Goal: Find specific page/section: Find specific page/section

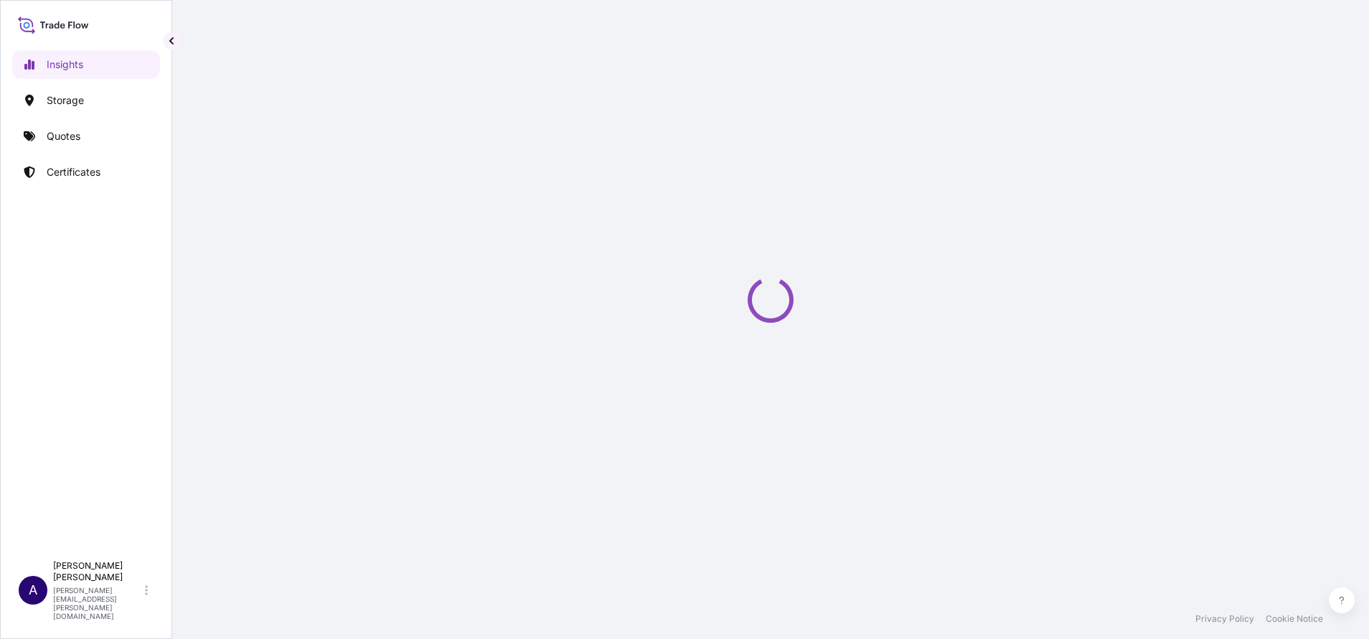
select select "2025"
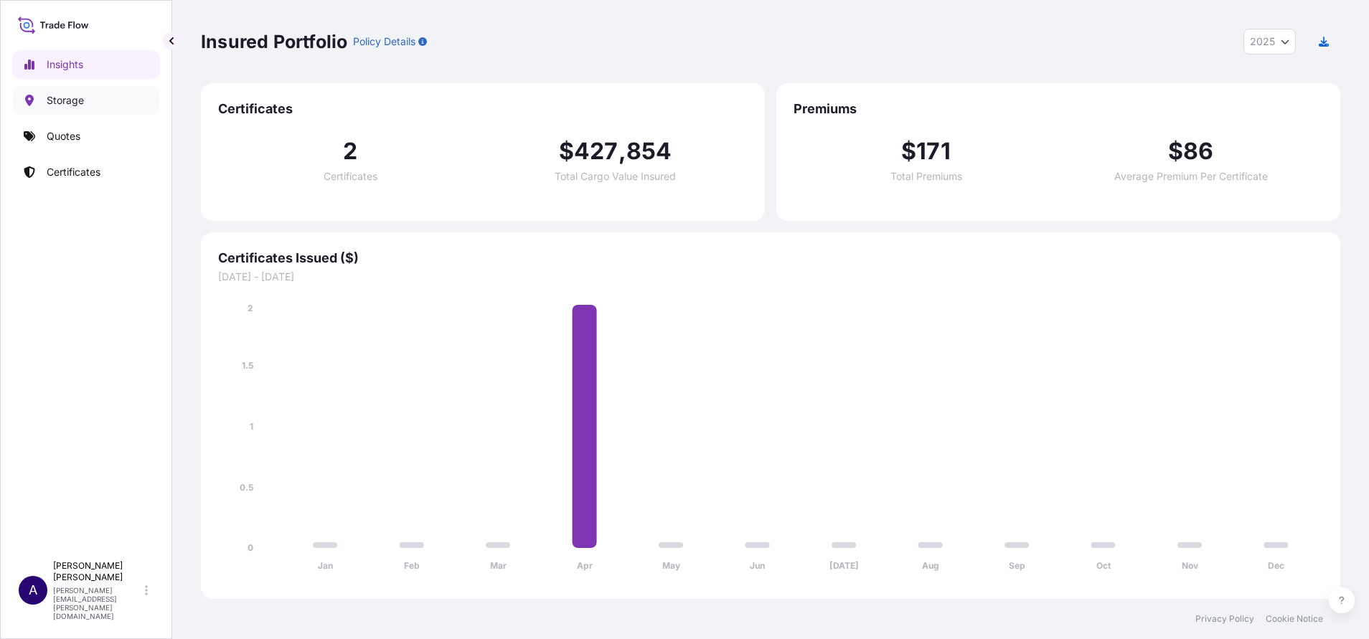
click at [58, 97] on p "Storage" at bounding box center [65, 100] width 37 height 14
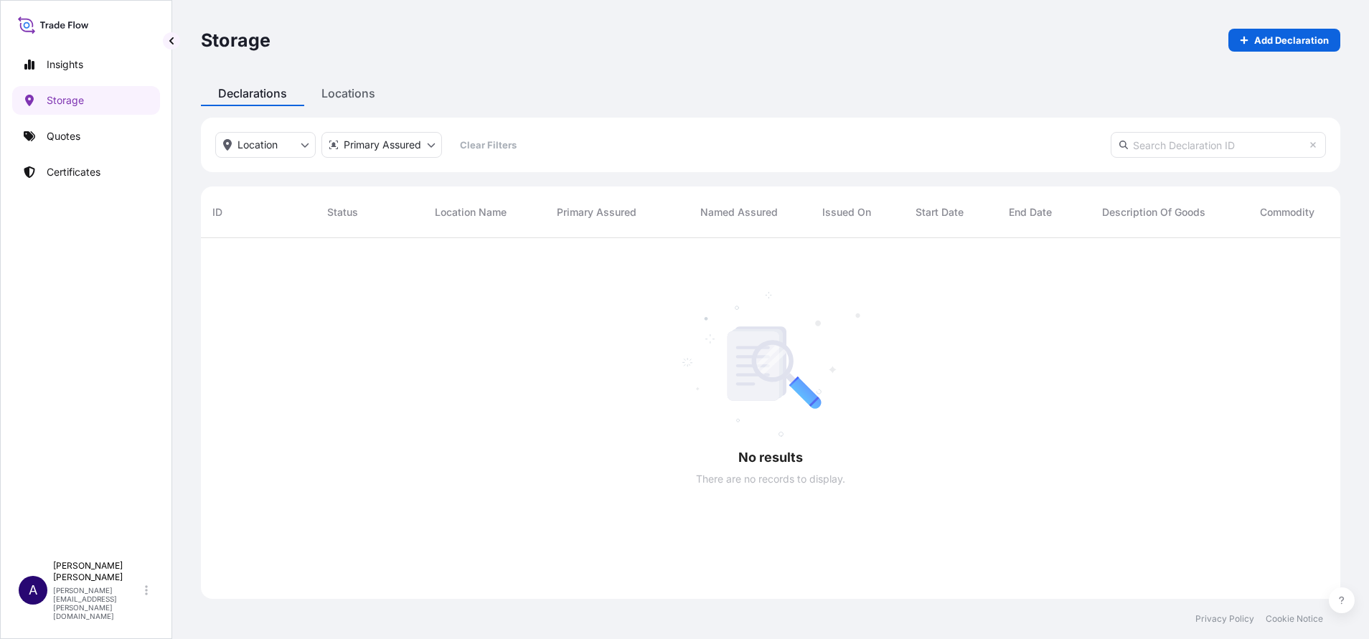
scroll to position [396, 1123]
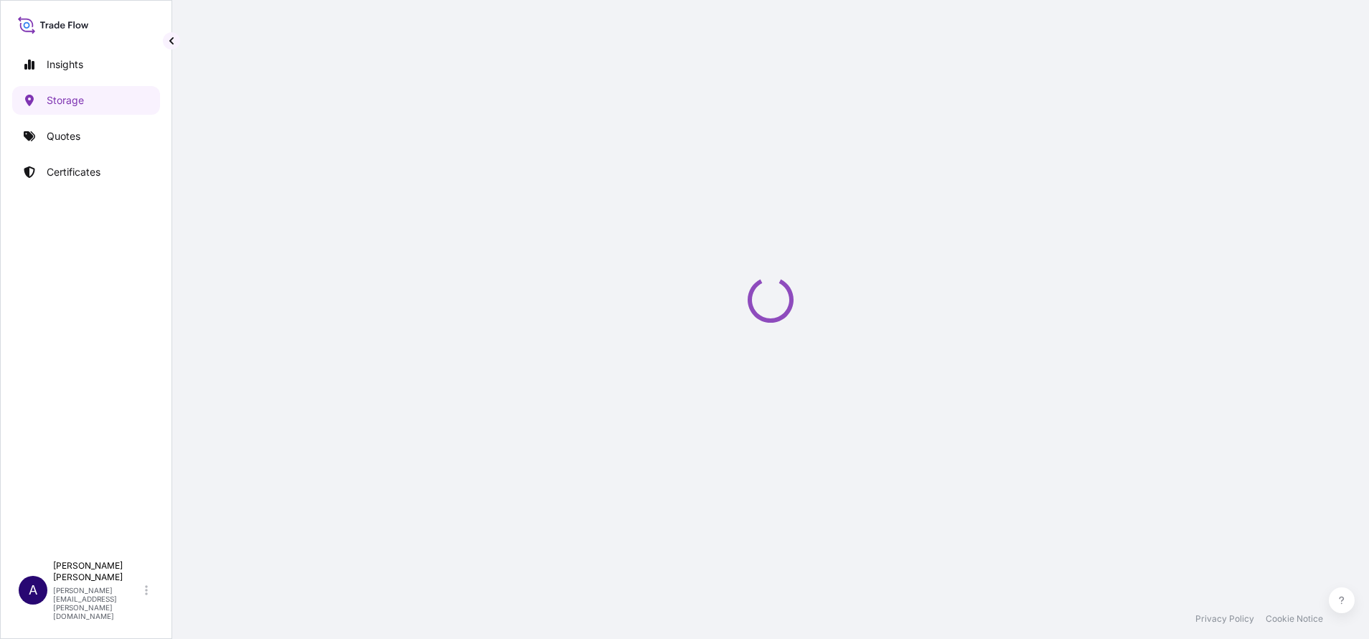
click at [362, 95] on div "Storage Add Declaration Declarations Locations Location Primary Assured Clear F…" at bounding box center [770, 299] width 1197 height 599
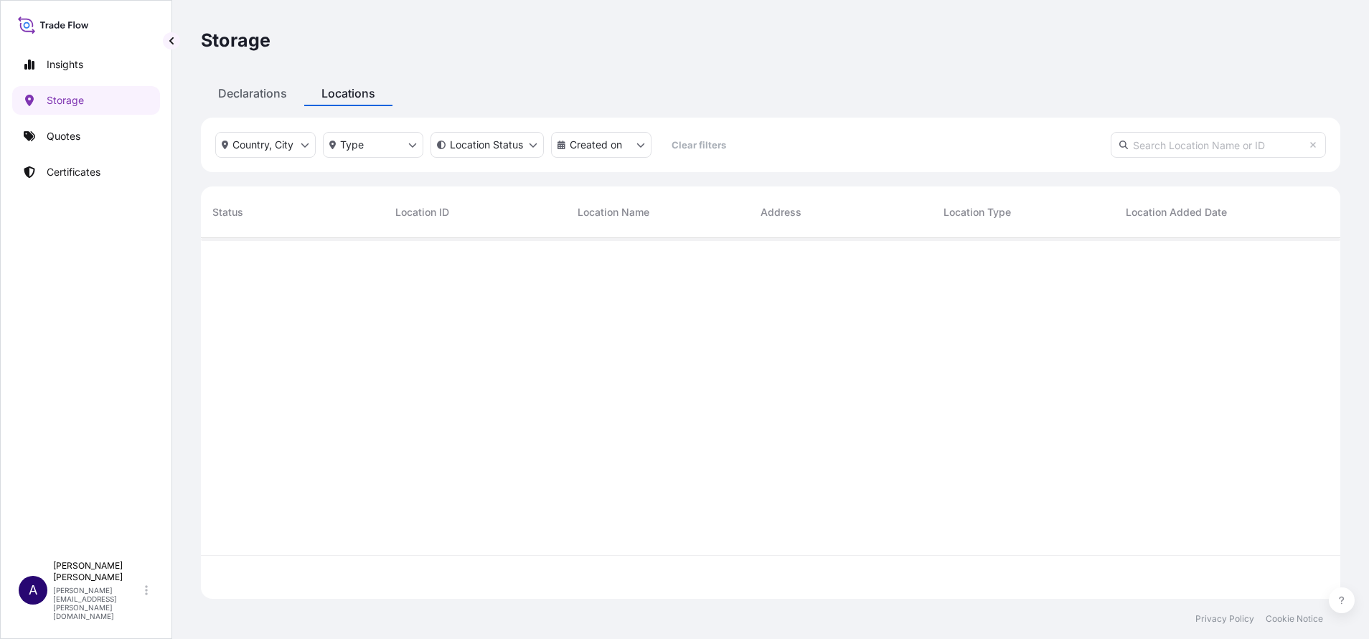
scroll to position [352, 1123]
click at [240, 262] on p "active" at bounding box center [244, 261] width 27 height 11
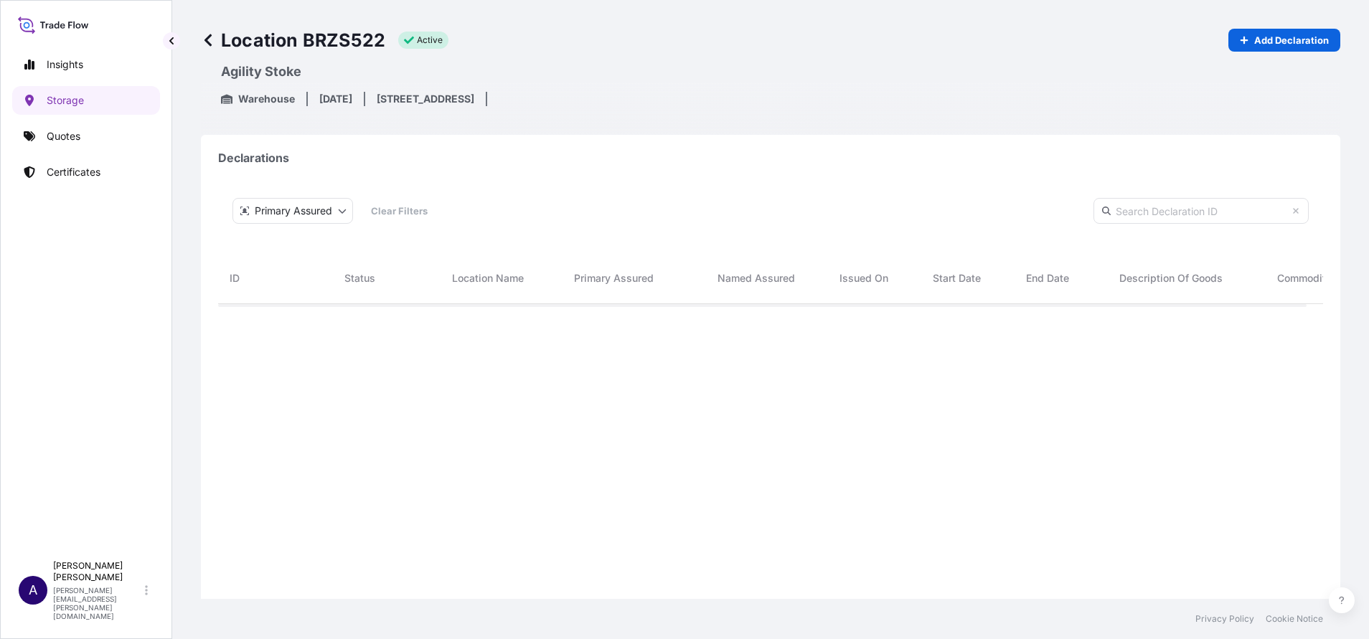
scroll to position [397, 1072]
click at [86, 174] on p "Certificates" at bounding box center [74, 172] width 54 height 14
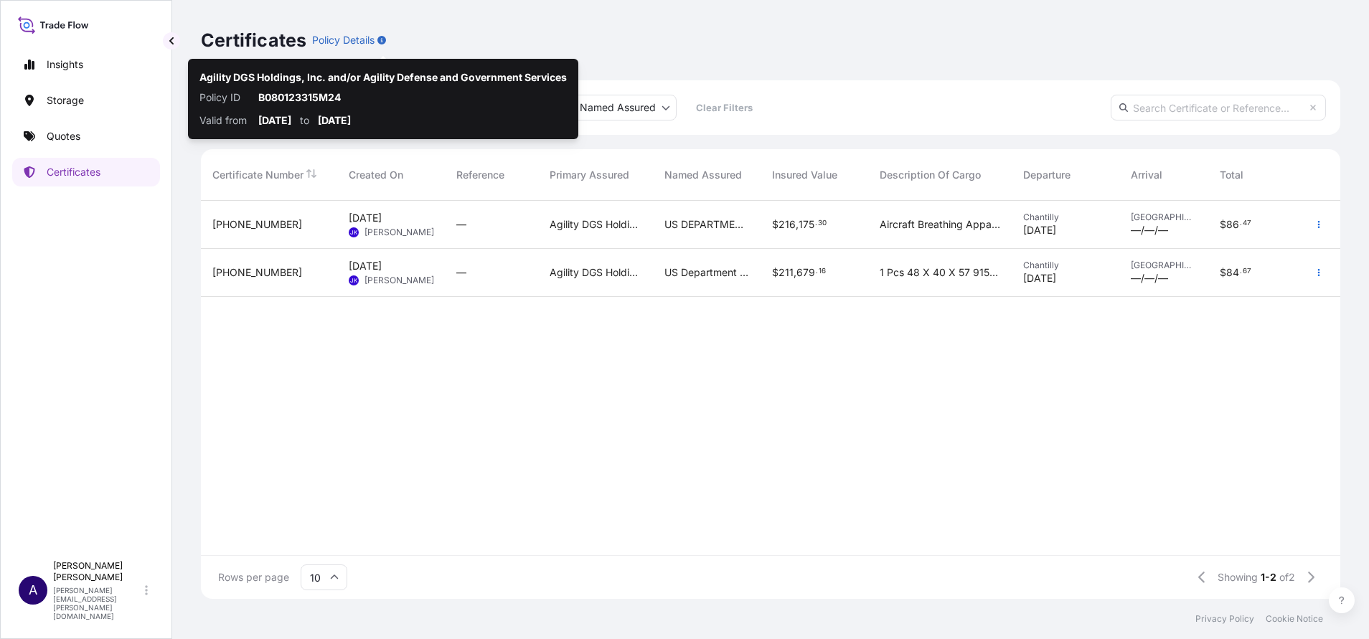
scroll to position [390, 1123]
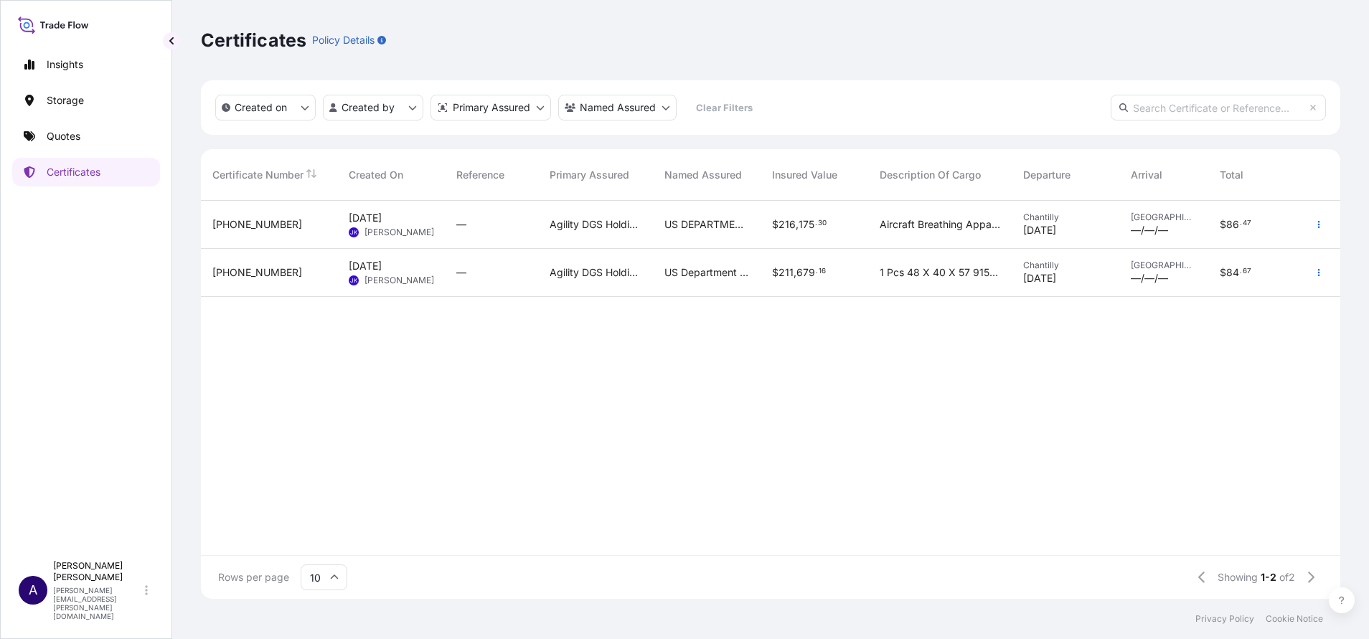
click at [515, 12] on div "Certificates Policy Details" at bounding box center [770, 40] width 1139 height 80
